Goal: Navigation & Orientation: Find specific page/section

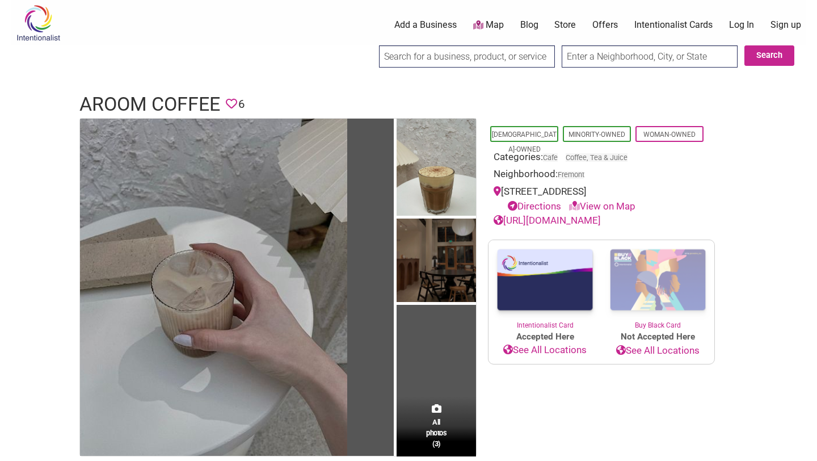
click at [200, 36] on div "0 Add a Business Map Blog Store Offers Intentionalist Cards Buy Black Card Inte…" at bounding box center [466, 24] width 692 height 45
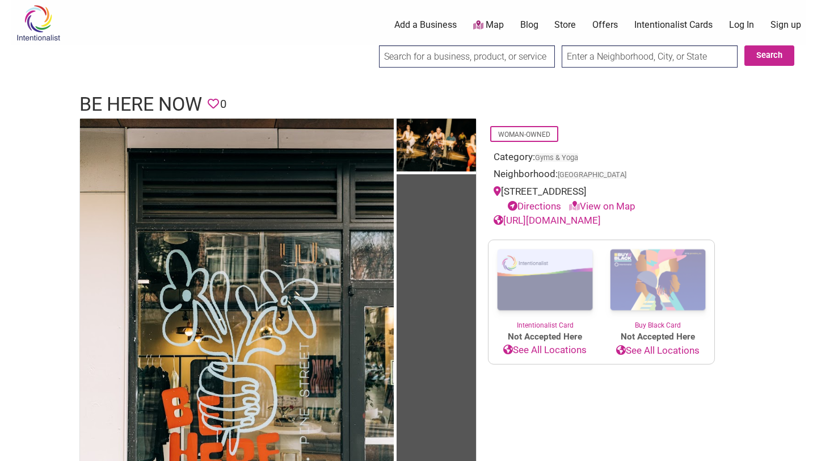
click at [566, 222] on link "[URL][DOMAIN_NAME]" at bounding box center [547, 220] width 107 height 11
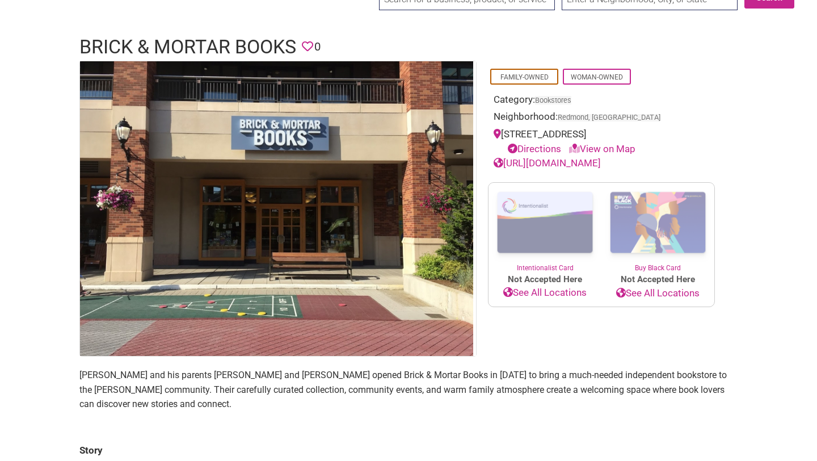
scroll to position [58, 0]
click at [567, 168] on link "[URL][DOMAIN_NAME]" at bounding box center [547, 162] width 107 height 11
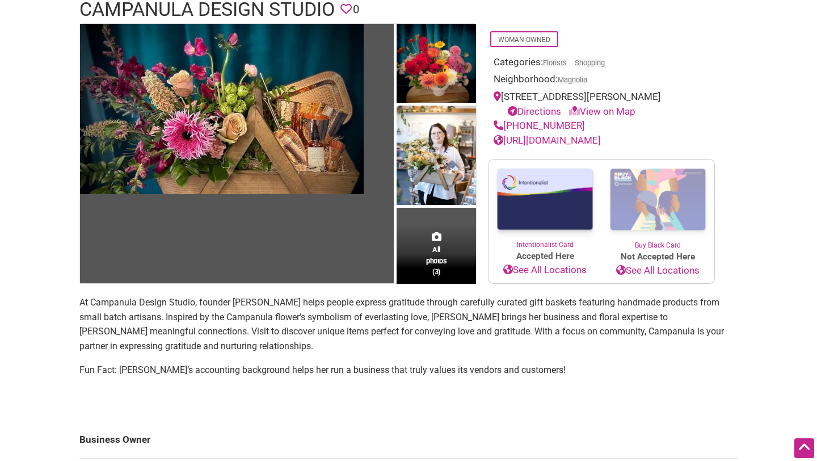
scroll to position [71, 0]
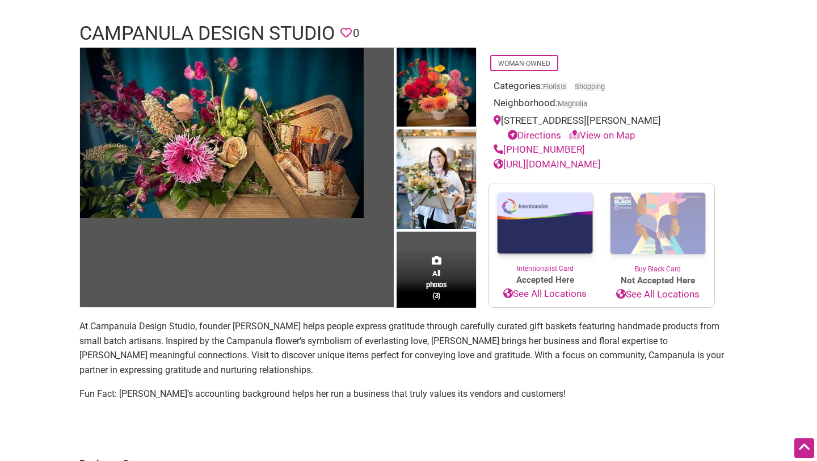
click at [601, 162] on link "https://www.campanuladesign.com" at bounding box center [547, 163] width 107 height 11
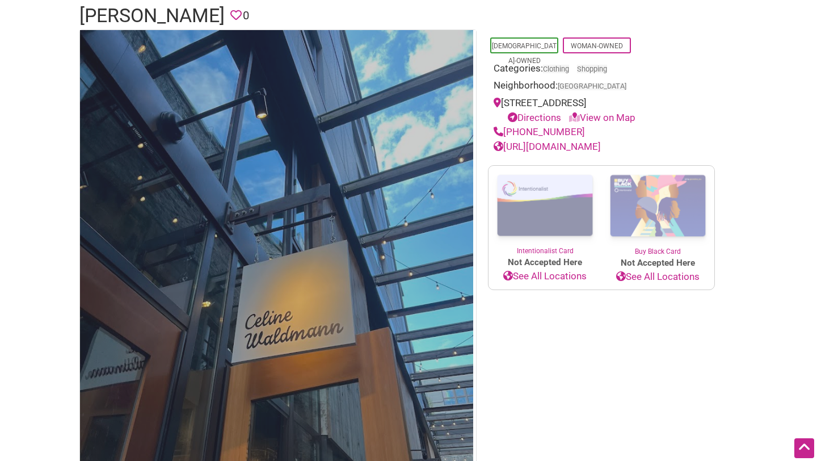
scroll to position [64, 0]
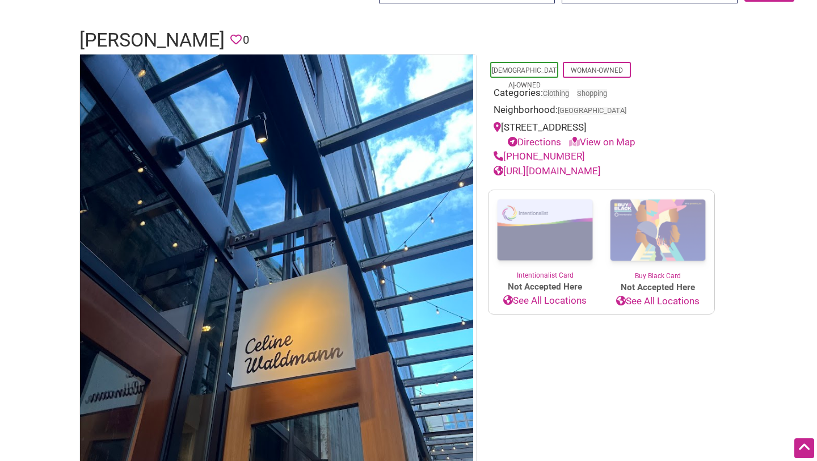
click at [569, 170] on link "https://celine-waldmann.com" at bounding box center [547, 170] width 107 height 11
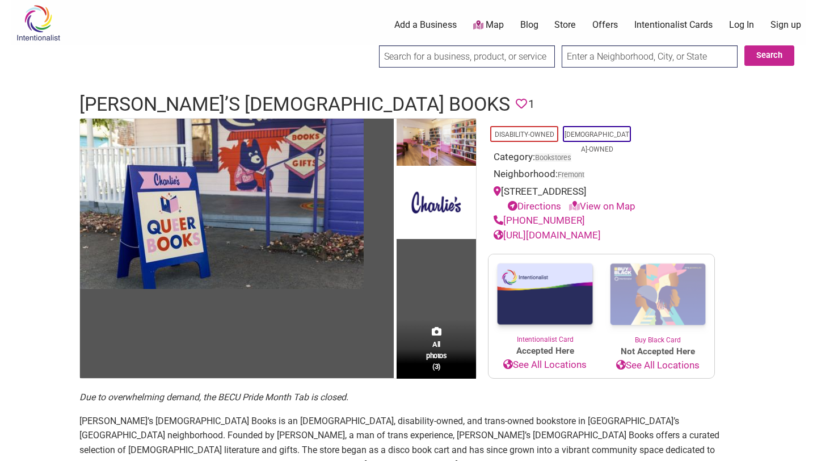
click at [545, 231] on link "[URL][DOMAIN_NAME]" at bounding box center [547, 234] width 107 height 11
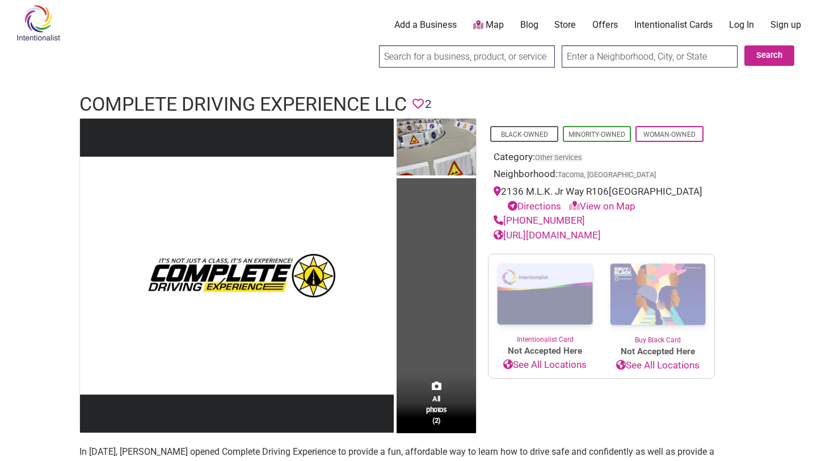
click at [583, 230] on link "https://completedrivingexp.com/" at bounding box center [547, 234] width 107 height 11
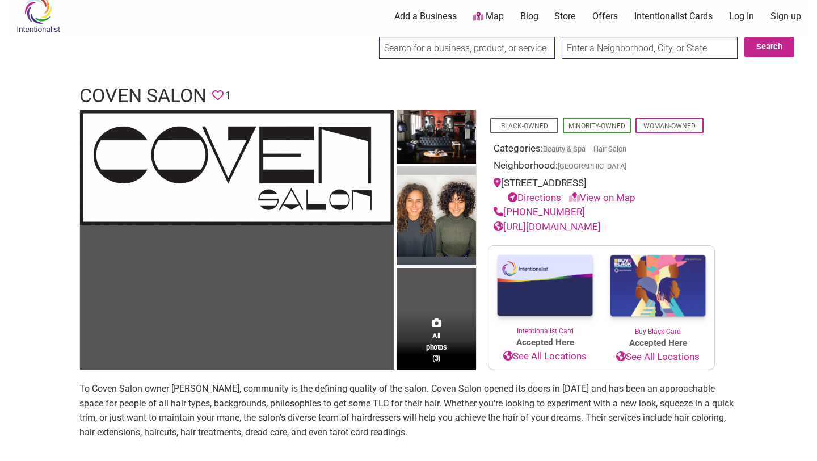
scroll to position [10, 0]
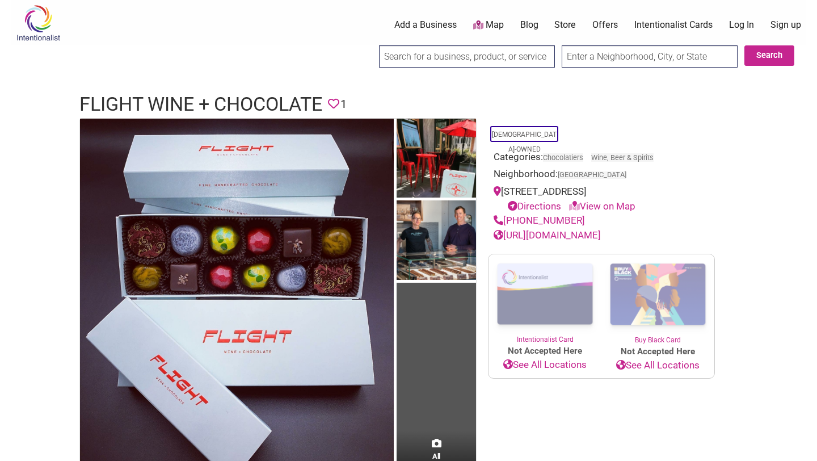
click at [601, 241] on link "https://www.flightwineandchocolate.com/" at bounding box center [547, 234] width 107 height 11
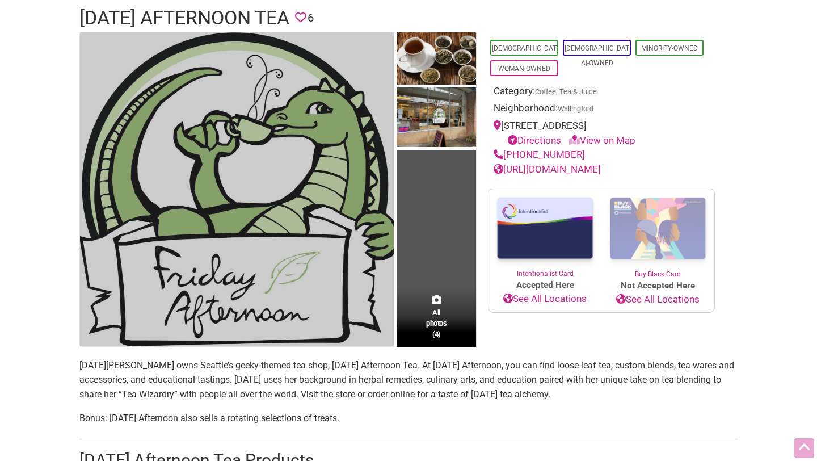
scroll to position [90, 0]
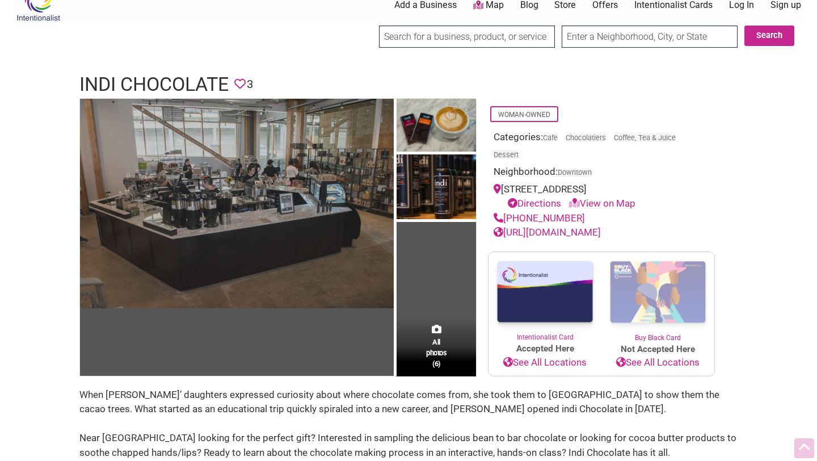
scroll to position [18, 0]
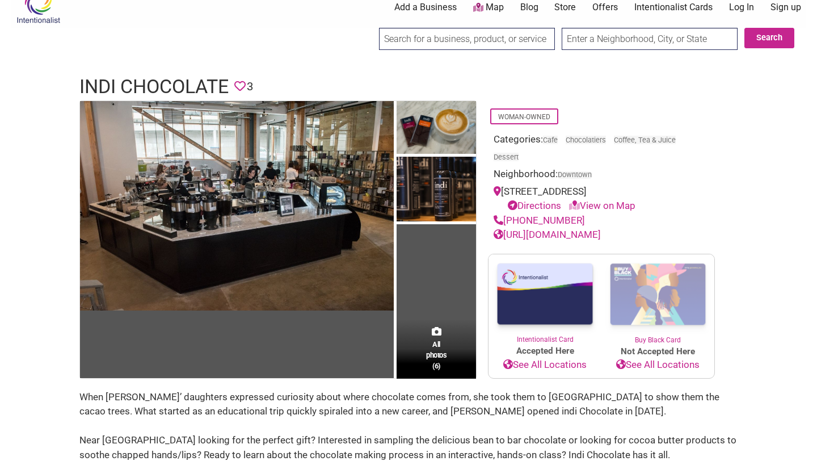
click at [534, 235] on link "https://indichocolate.com/" at bounding box center [547, 234] width 107 height 11
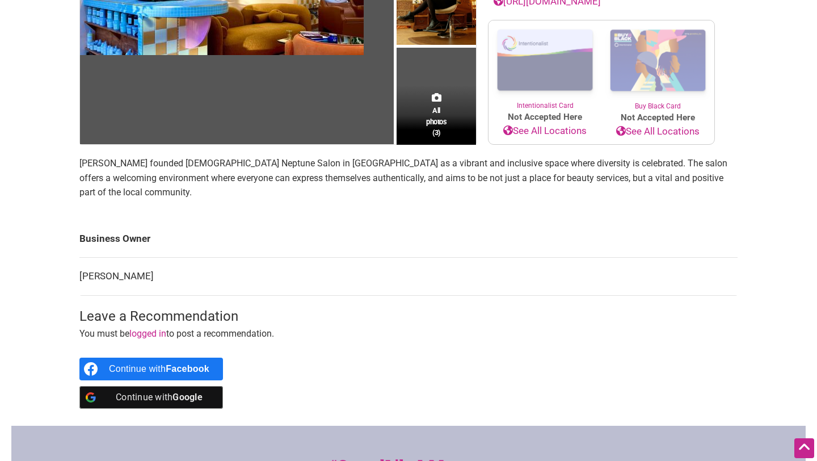
scroll to position [235, 0]
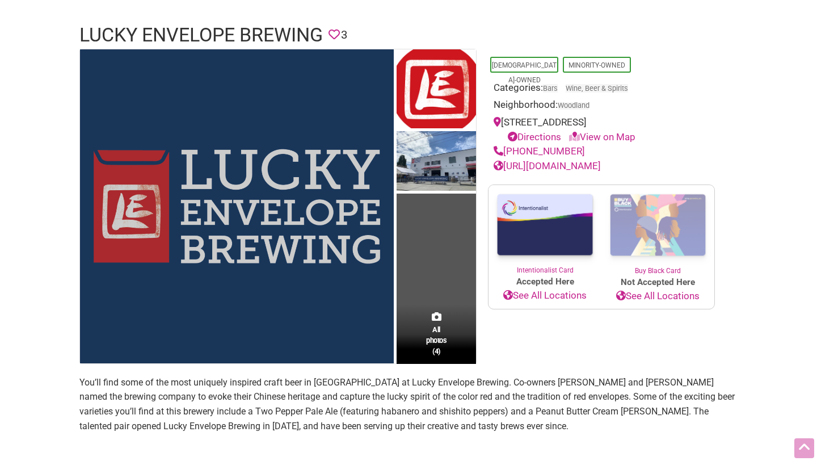
scroll to position [85, 0]
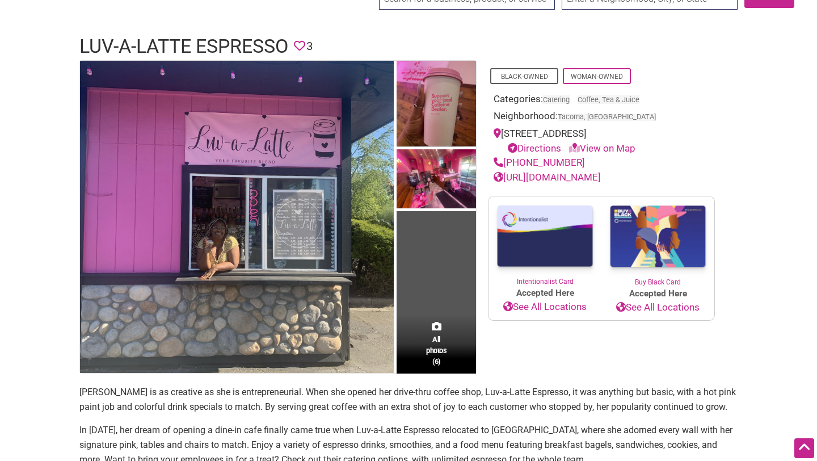
scroll to position [50, 0]
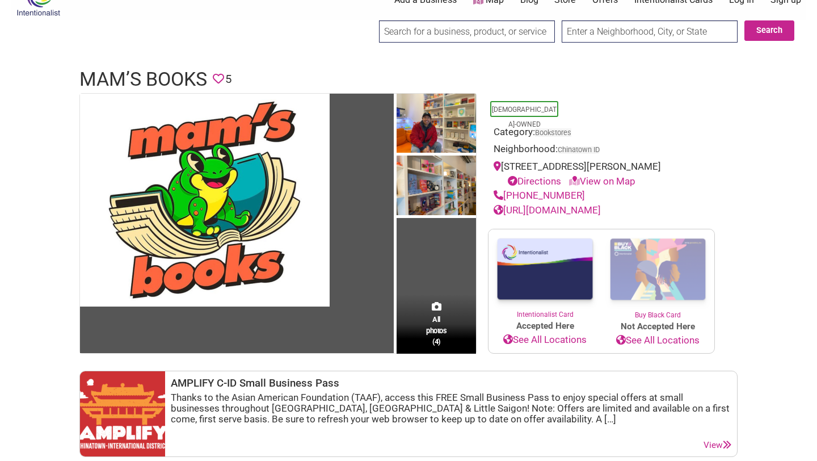
scroll to position [28, 0]
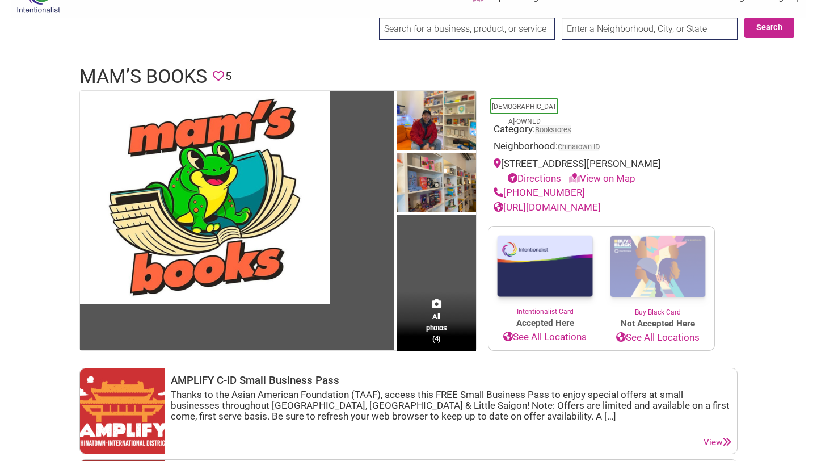
click at [601, 202] on link "[URL][DOMAIN_NAME]" at bounding box center [547, 206] width 107 height 11
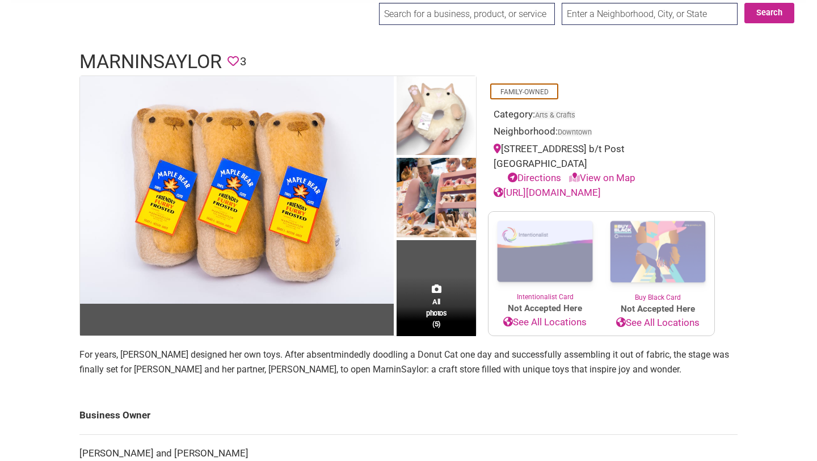
scroll to position [44, 0]
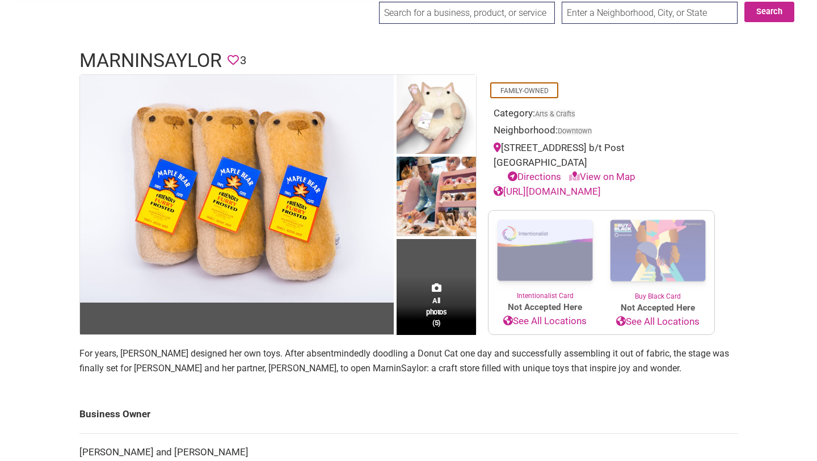
click at [580, 190] on link "https://www.marninsaylor.com" at bounding box center [547, 191] width 107 height 11
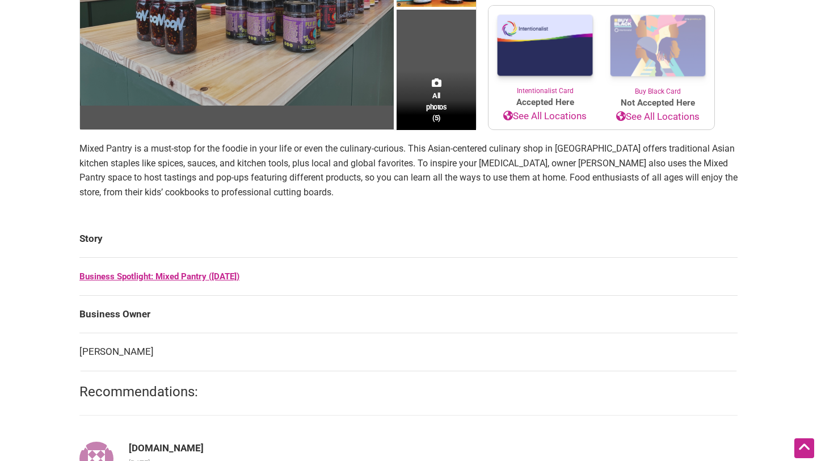
scroll to position [252, 0]
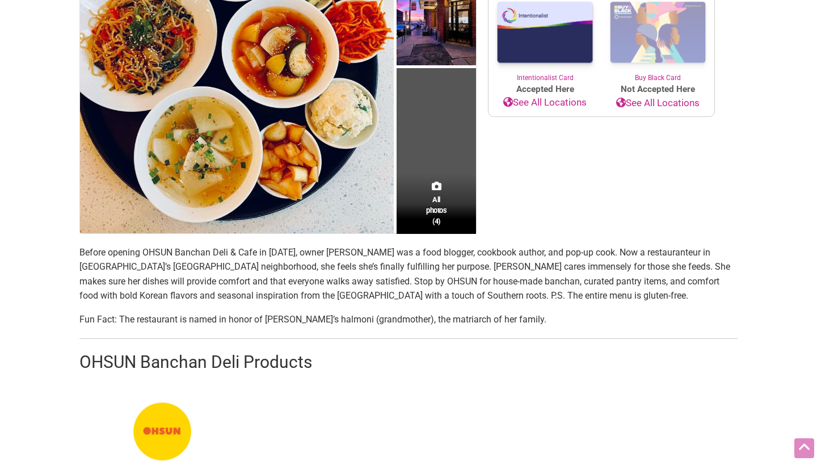
scroll to position [310, 0]
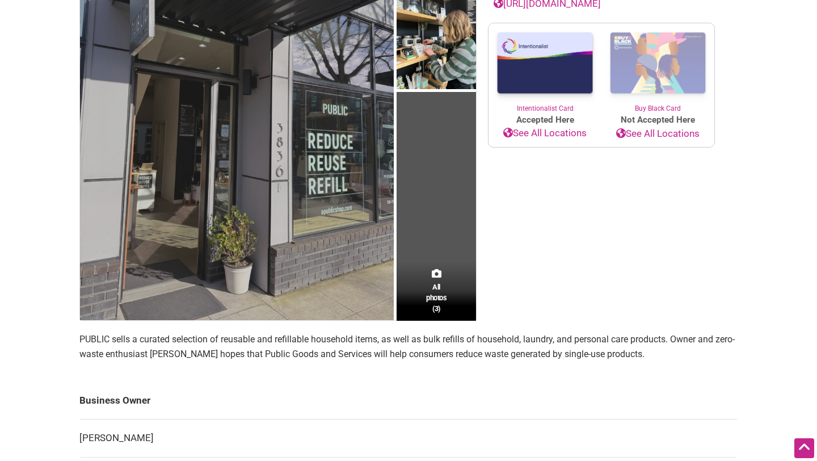
scroll to position [54, 0]
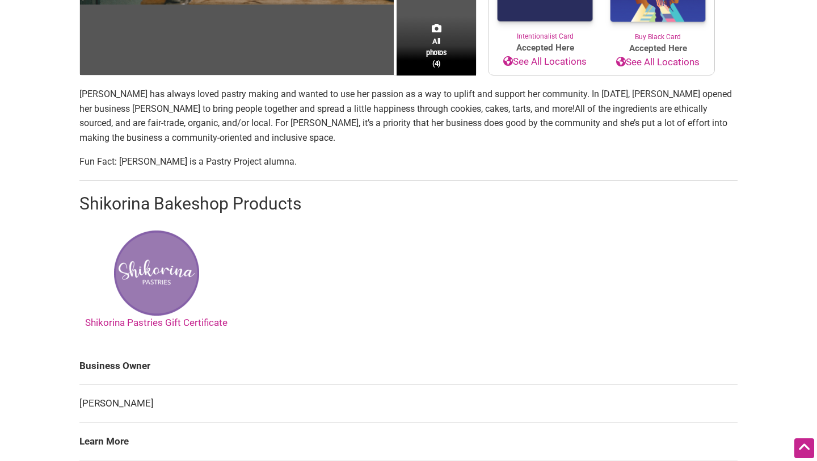
scroll to position [216, 0]
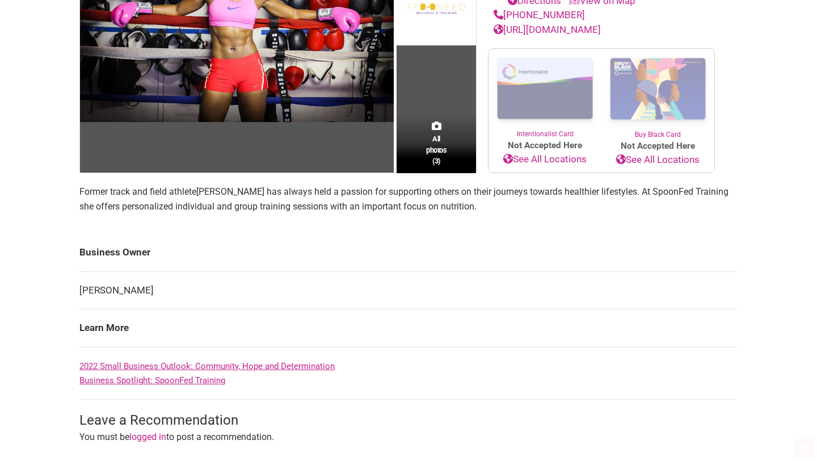
scroll to position [263, 0]
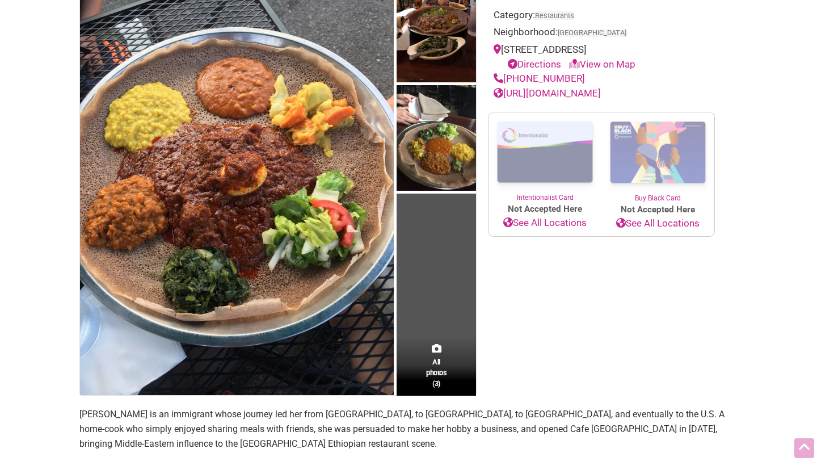
scroll to position [153, 0]
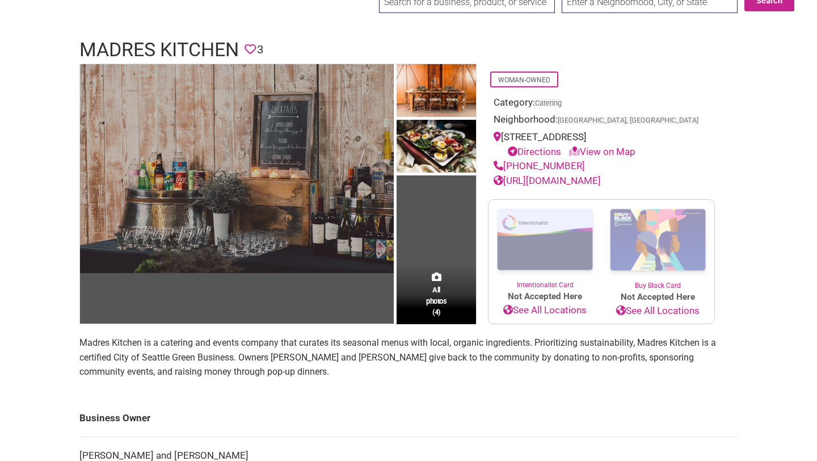
scroll to position [41, 0]
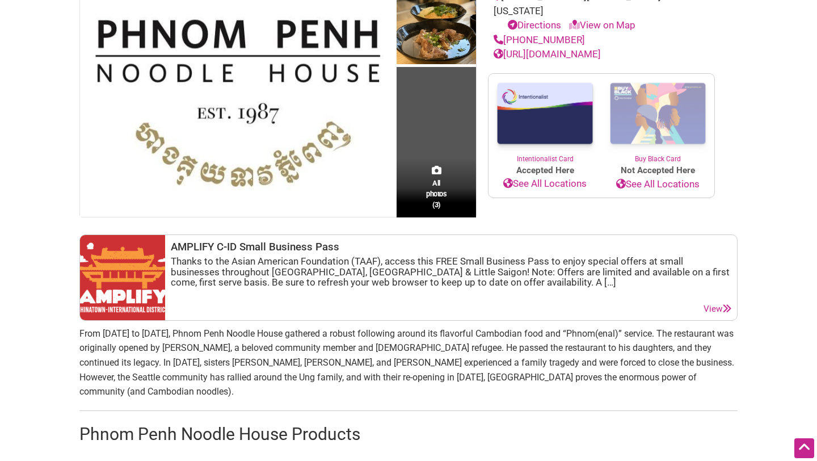
scroll to position [215, 0]
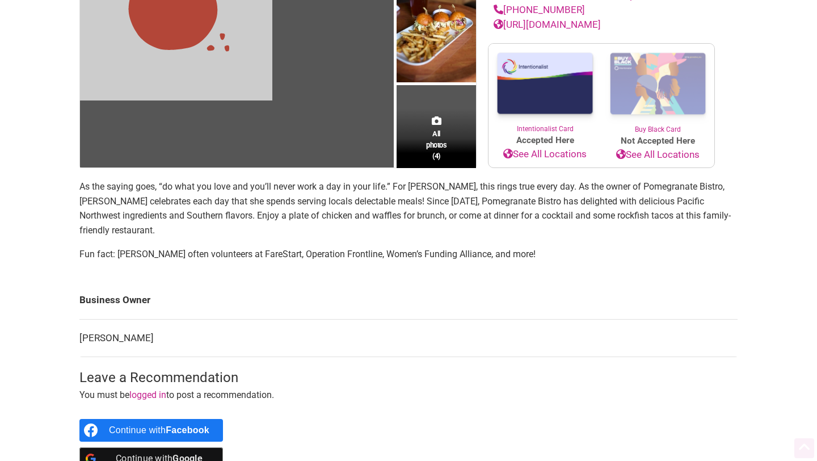
scroll to position [293, 0]
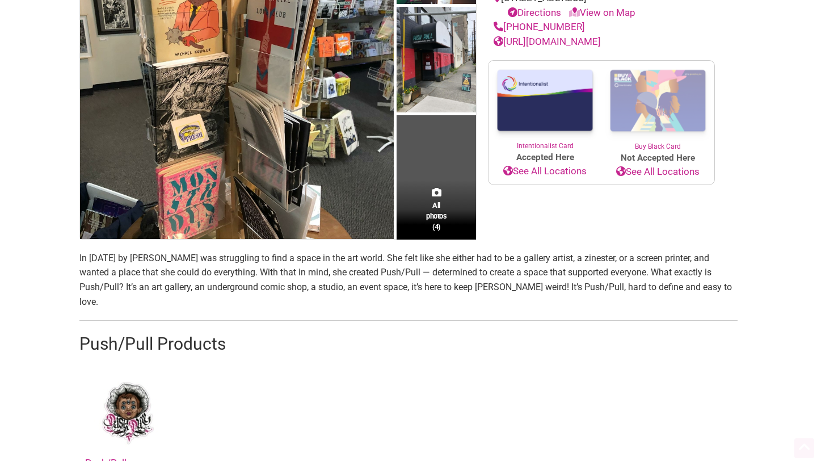
scroll to position [328, 0]
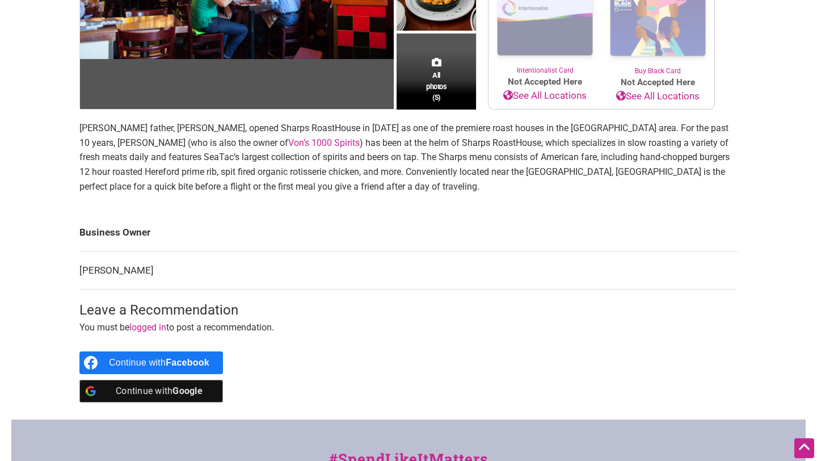
scroll to position [272, 0]
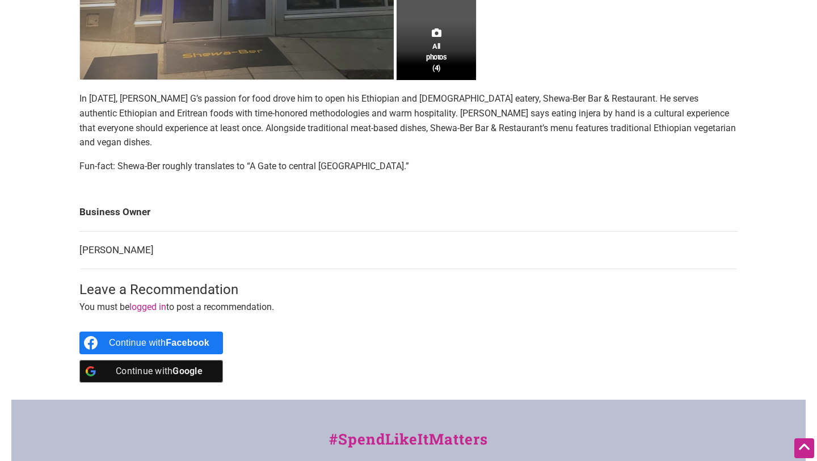
scroll to position [446, 0]
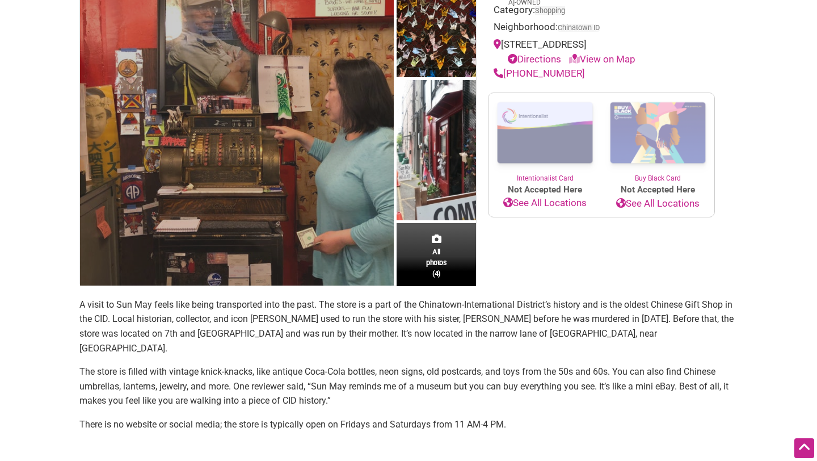
scroll to position [149, 0]
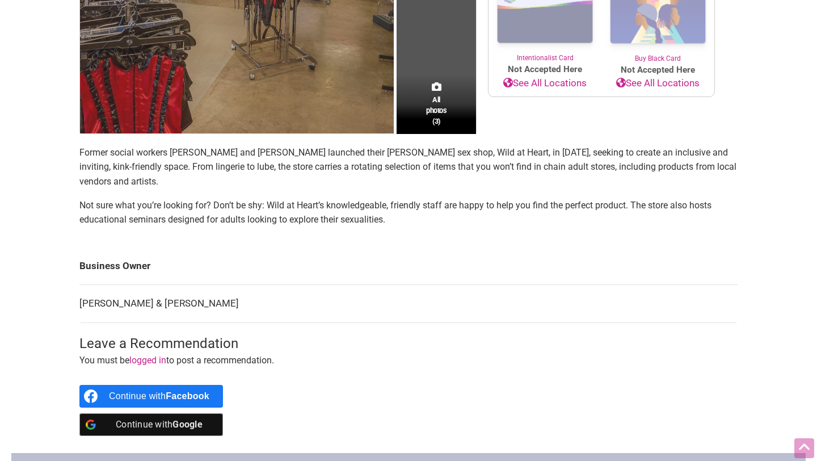
scroll to position [312, 0]
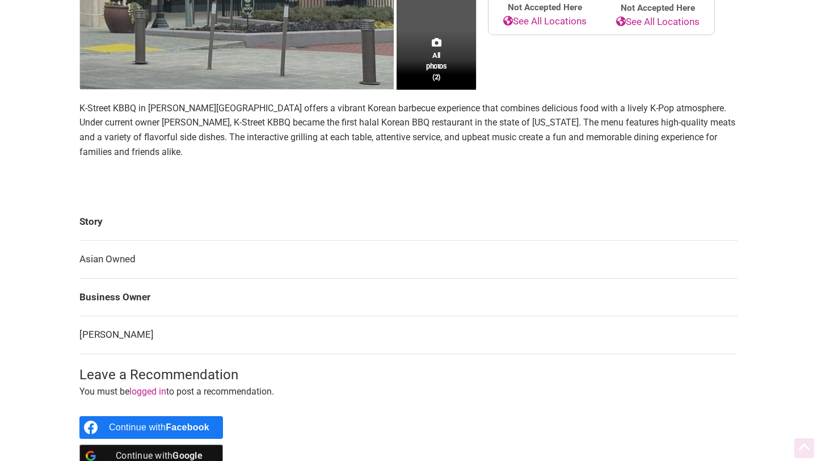
scroll to position [371, 0]
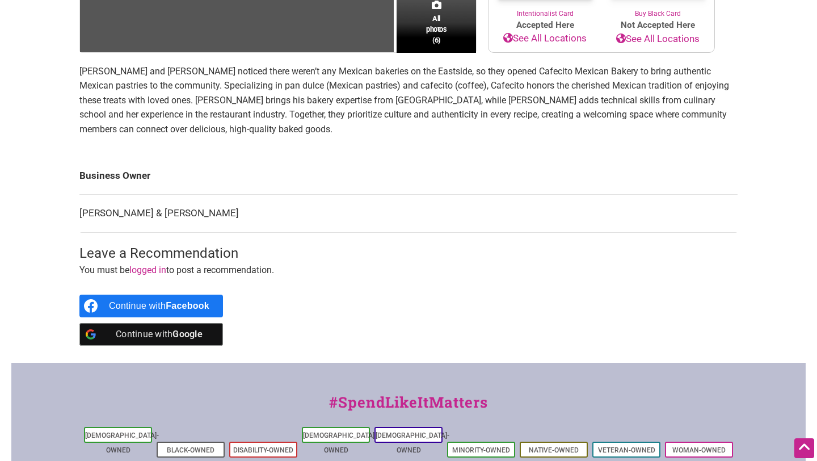
scroll to position [316, 0]
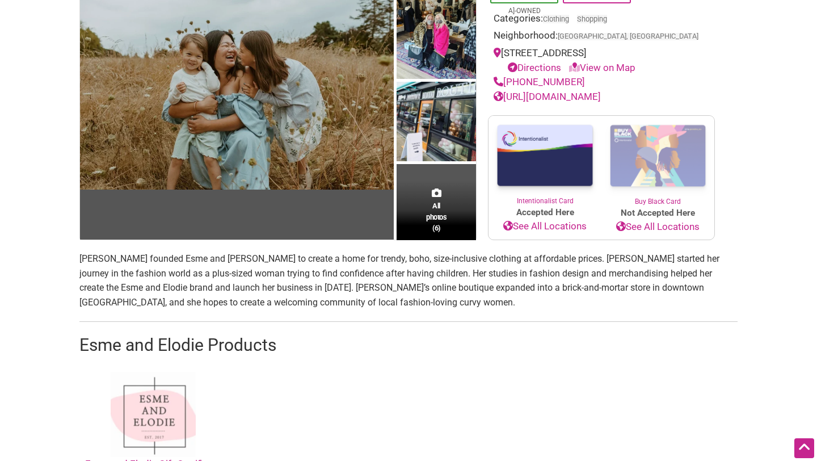
scroll to position [56, 0]
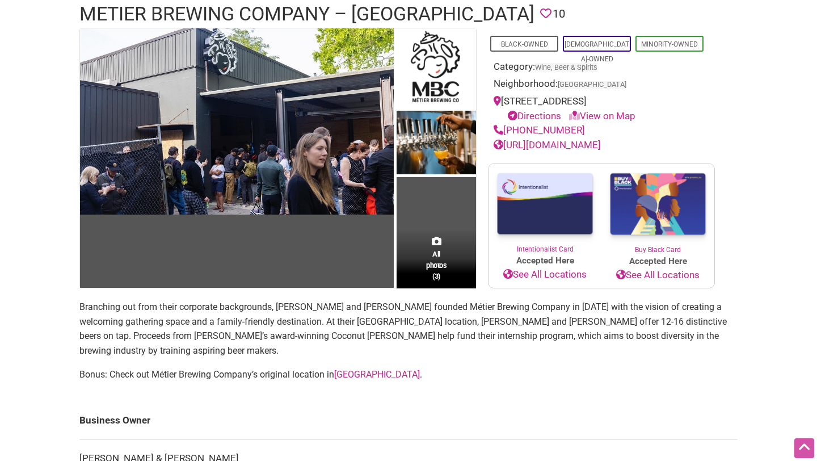
scroll to position [93, 0]
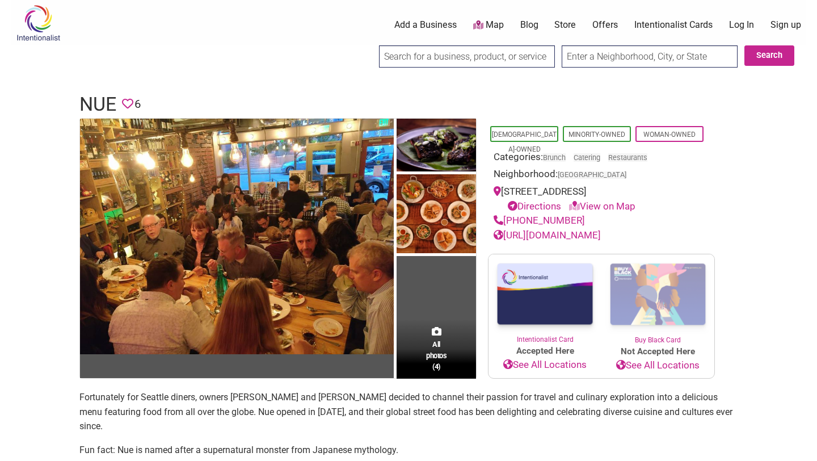
click at [531, 233] on link "http://www.nueseattle.com" at bounding box center [547, 234] width 107 height 11
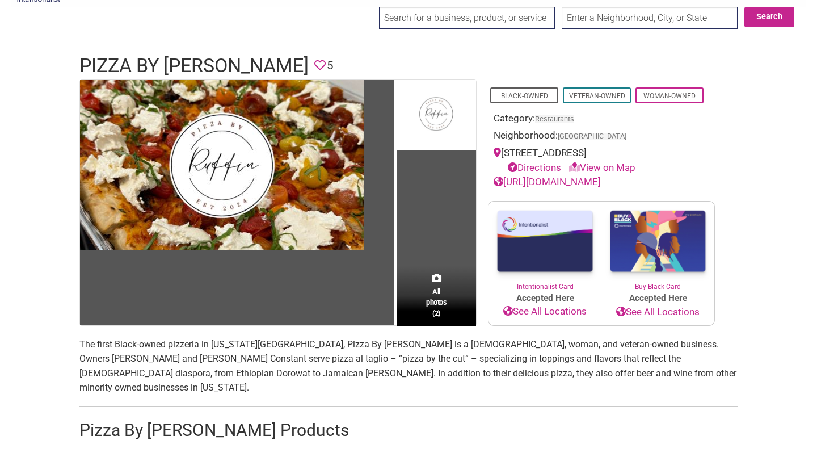
scroll to position [46, 0]
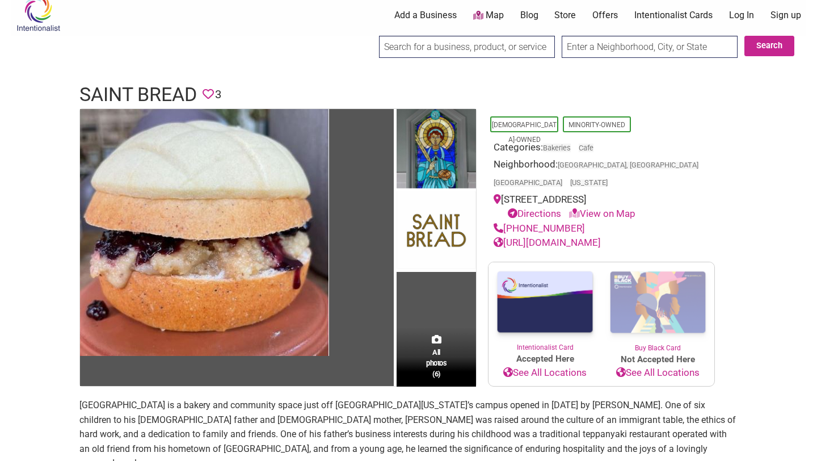
scroll to position [9, 0]
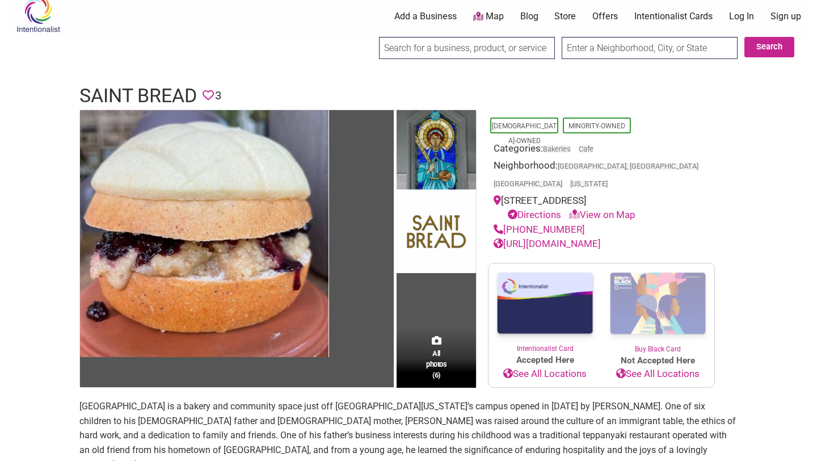
click at [586, 245] on link "[URL][DOMAIN_NAME]" at bounding box center [547, 243] width 107 height 11
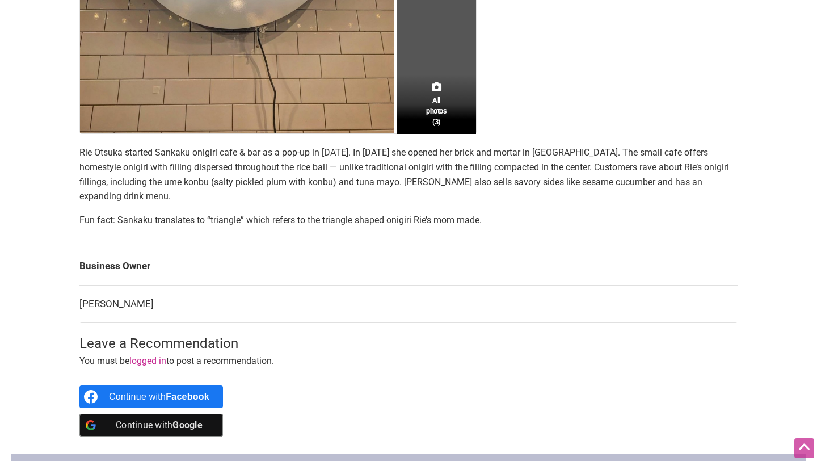
scroll to position [418, 0]
